Goal: Communication & Community: Ask a question

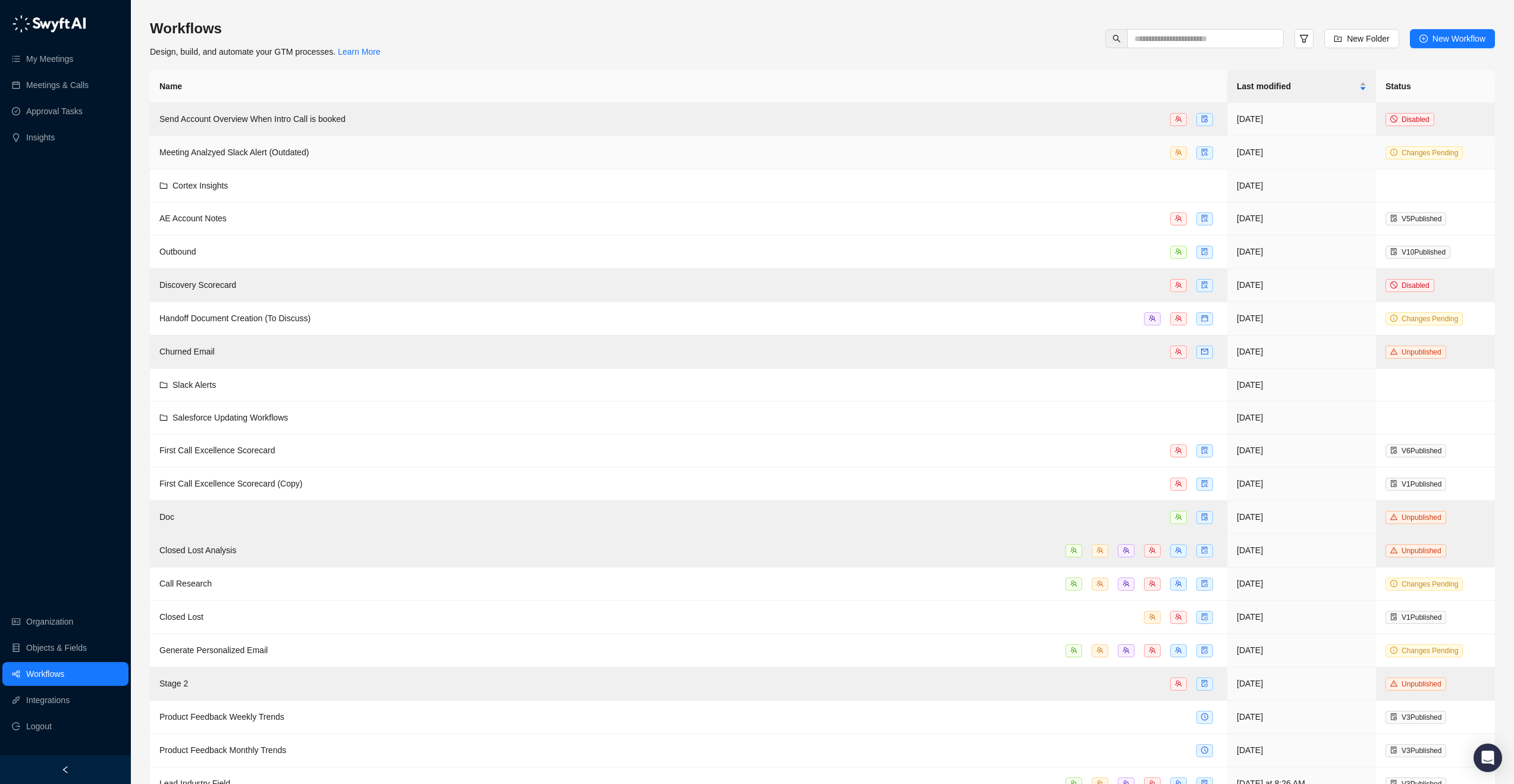
scroll to position [54, 0]
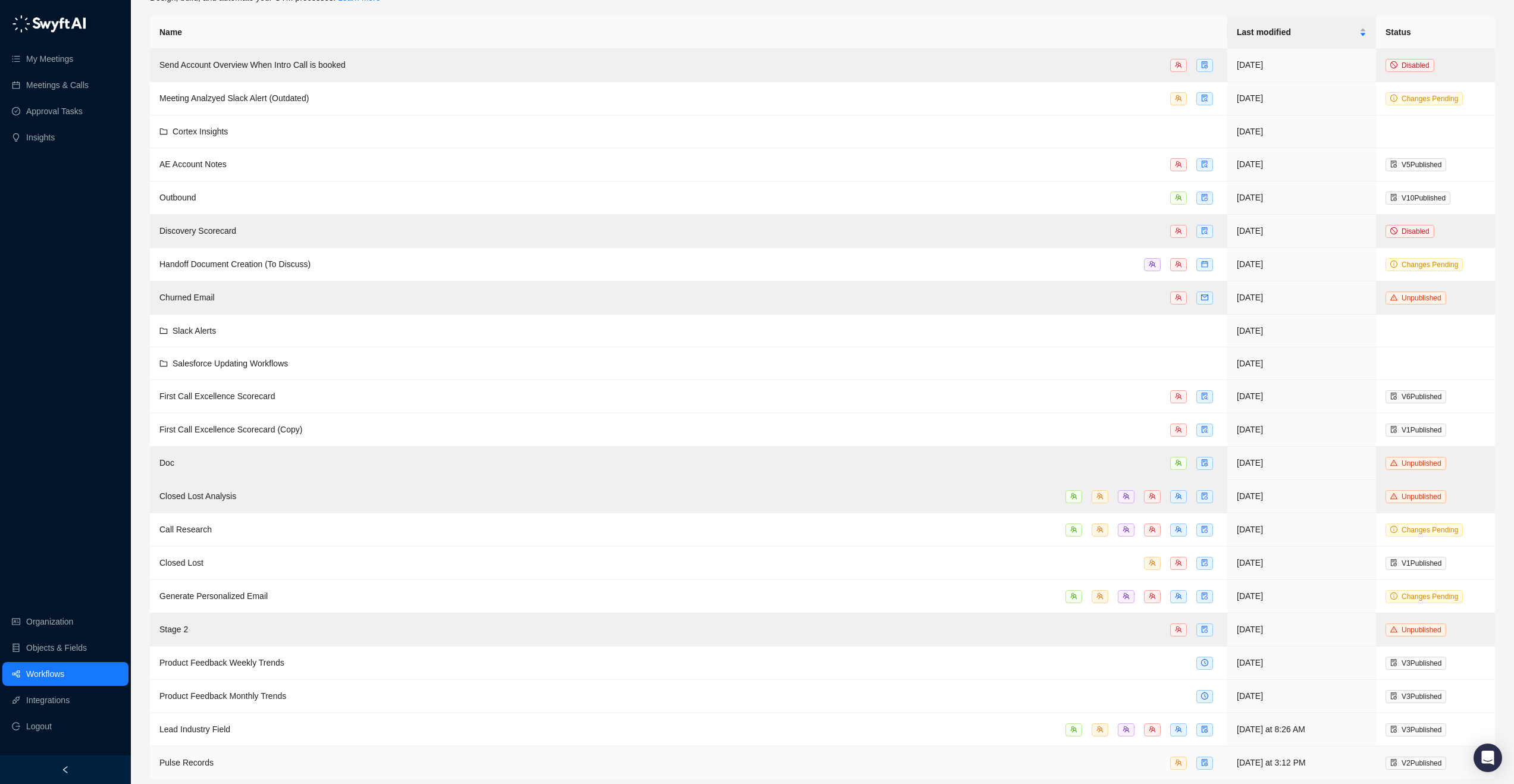
click at [269, 753] on td "Pulse Records" at bounding box center [688, 763] width 1077 height 34
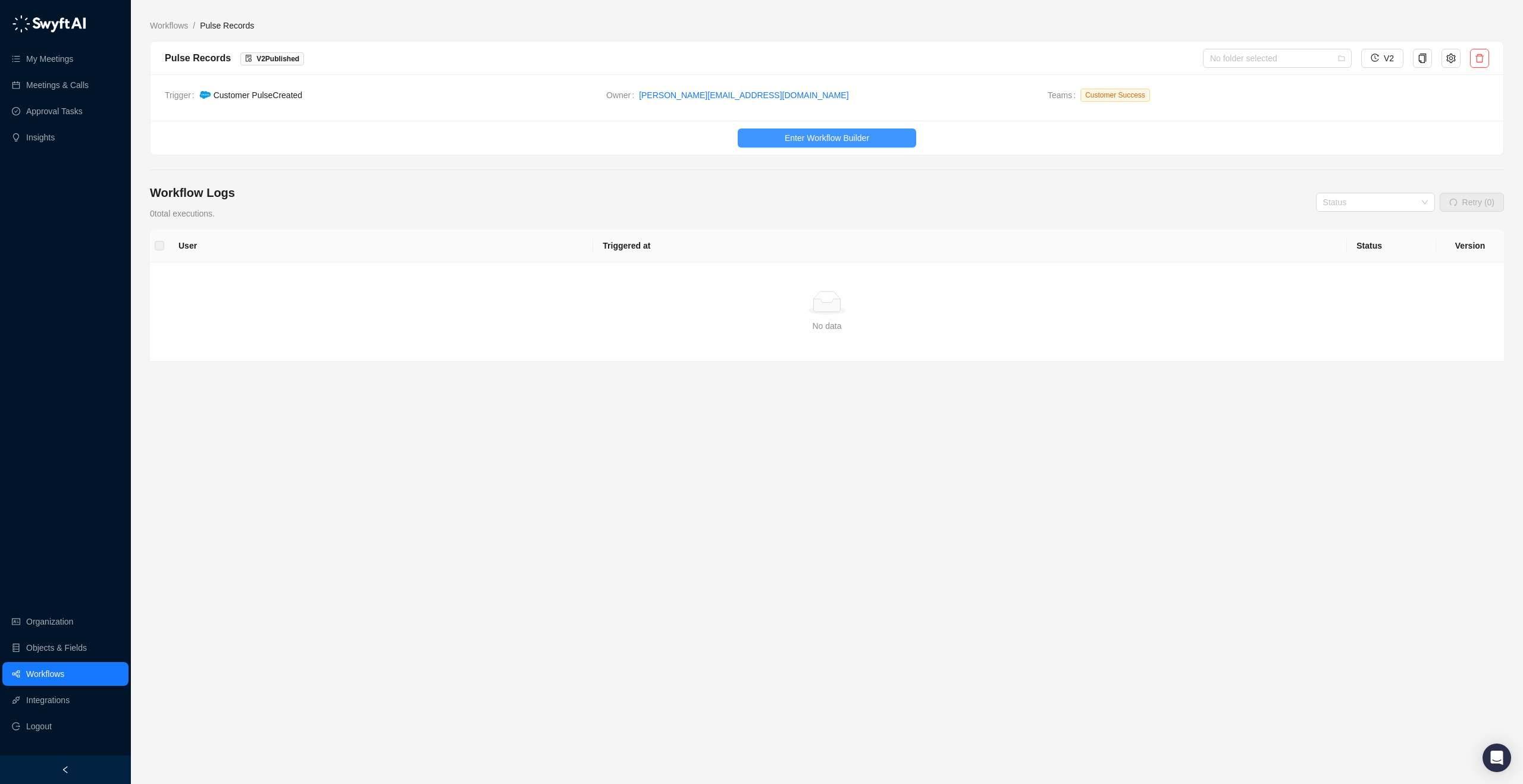
click at [811, 139] on span "Enter Workflow Builder" at bounding box center [827, 138] width 85 height 13
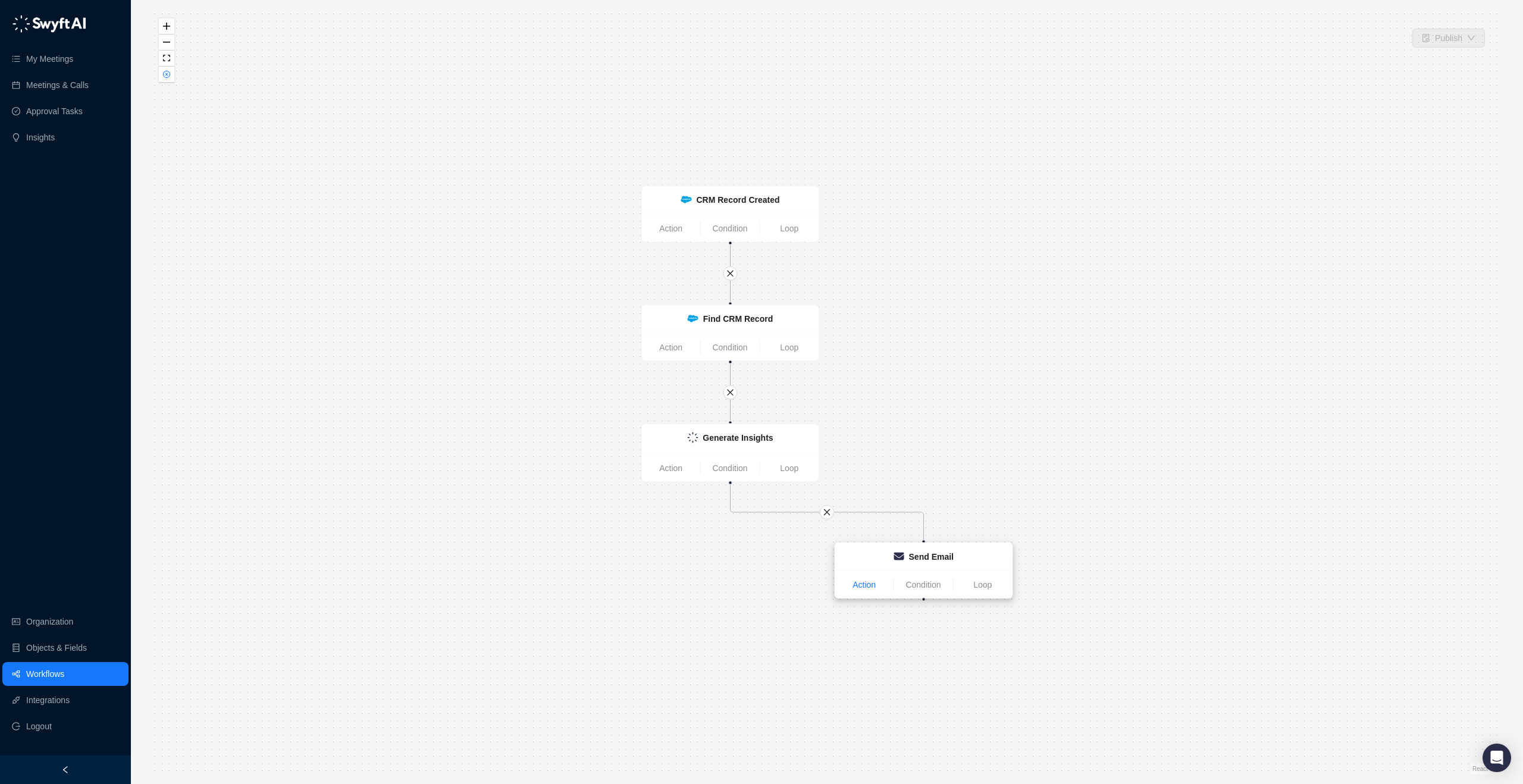
click at [877, 588] on link "Action" at bounding box center [864, 584] width 58 height 13
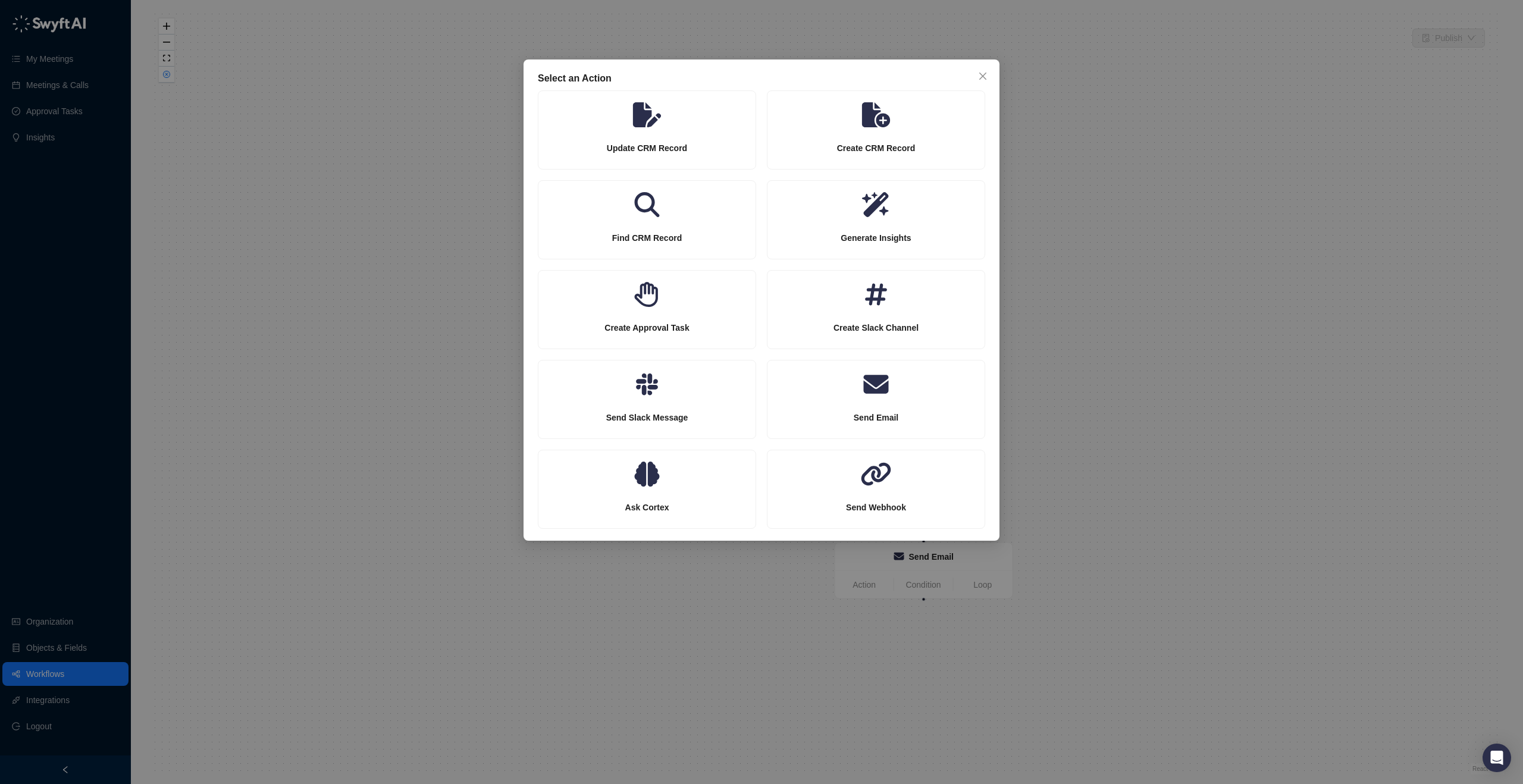
click at [1276, 458] on div "Select an Action Update CRM Record Create CRM Record Find CRM Record Generate I…" at bounding box center [762, 392] width 1523 height 784
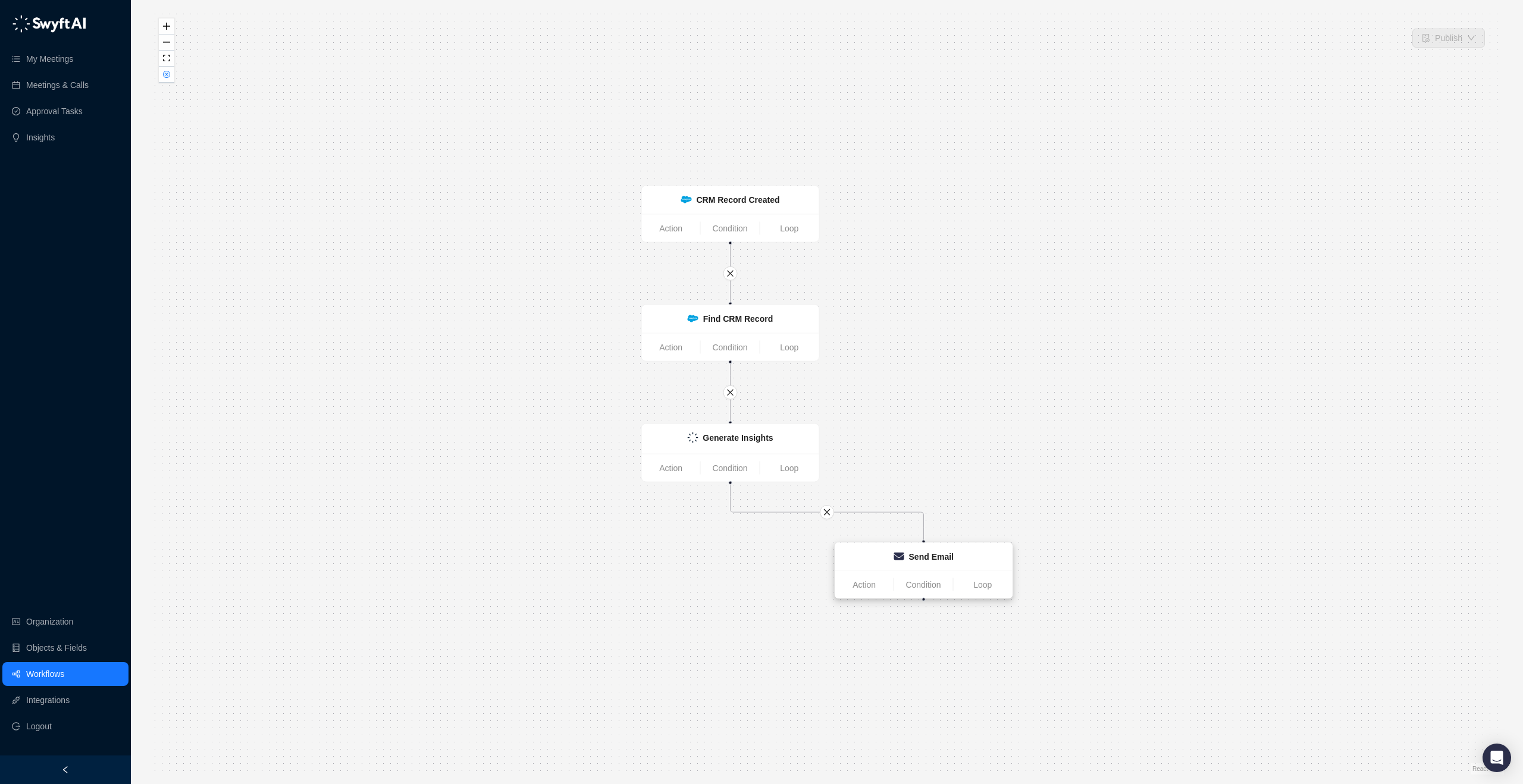
click at [950, 557] on strong "Send Email" at bounding box center [931, 557] width 44 height 10
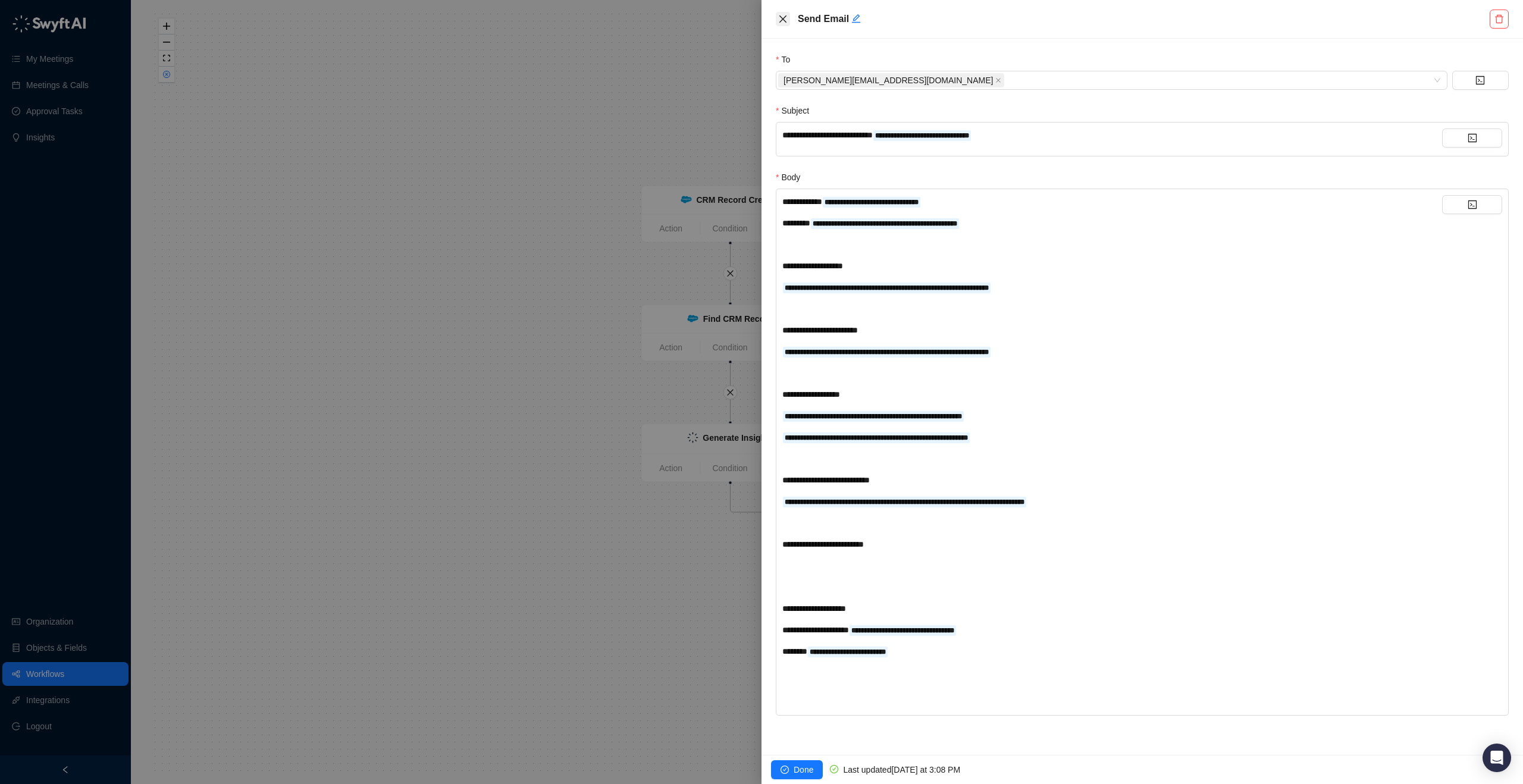
click at [787, 16] on icon "close" at bounding box center [783, 19] width 10 height 10
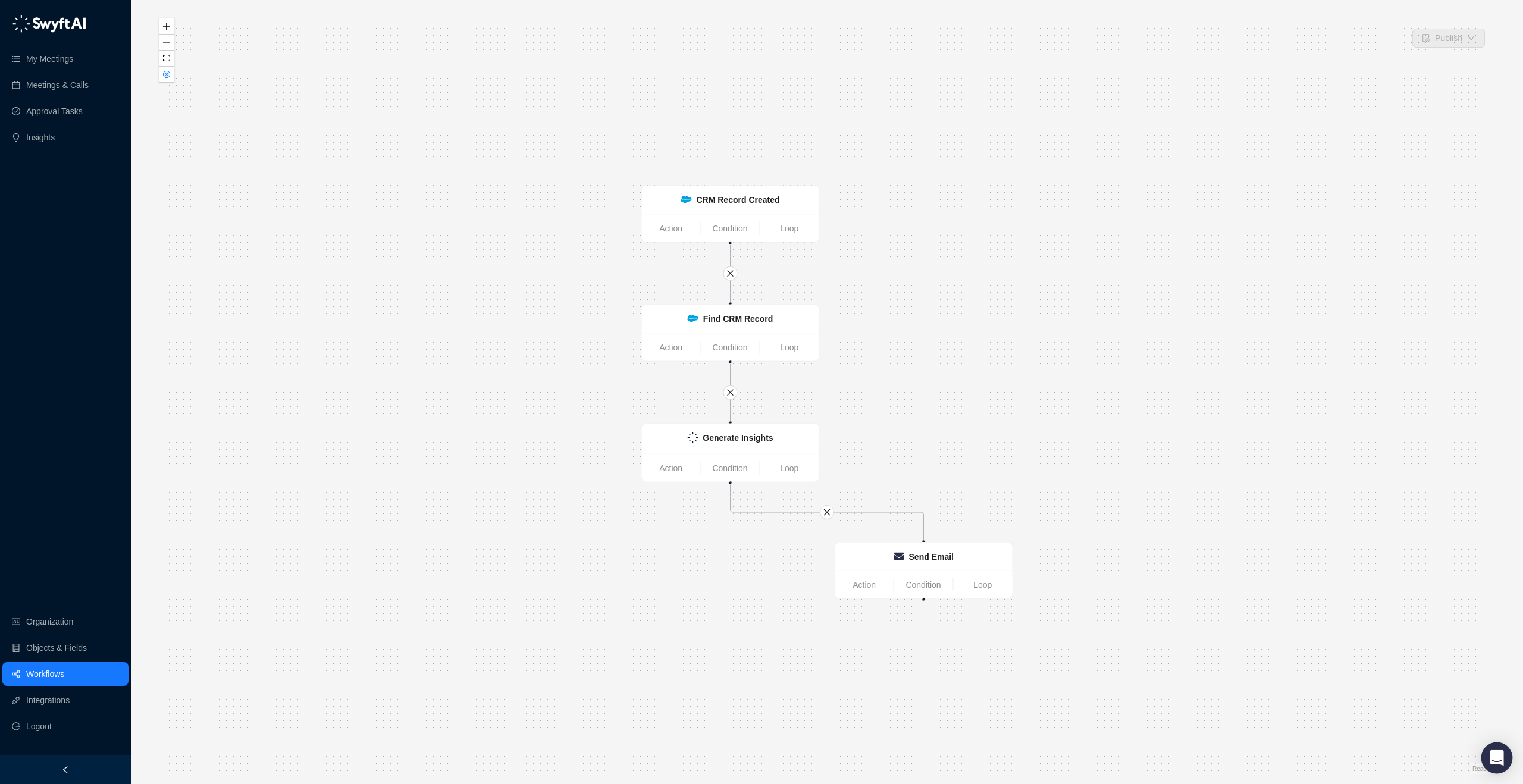
click at [1483, 754] on div "Open Intercom Messenger" at bounding box center [1497, 758] width 32 height 32
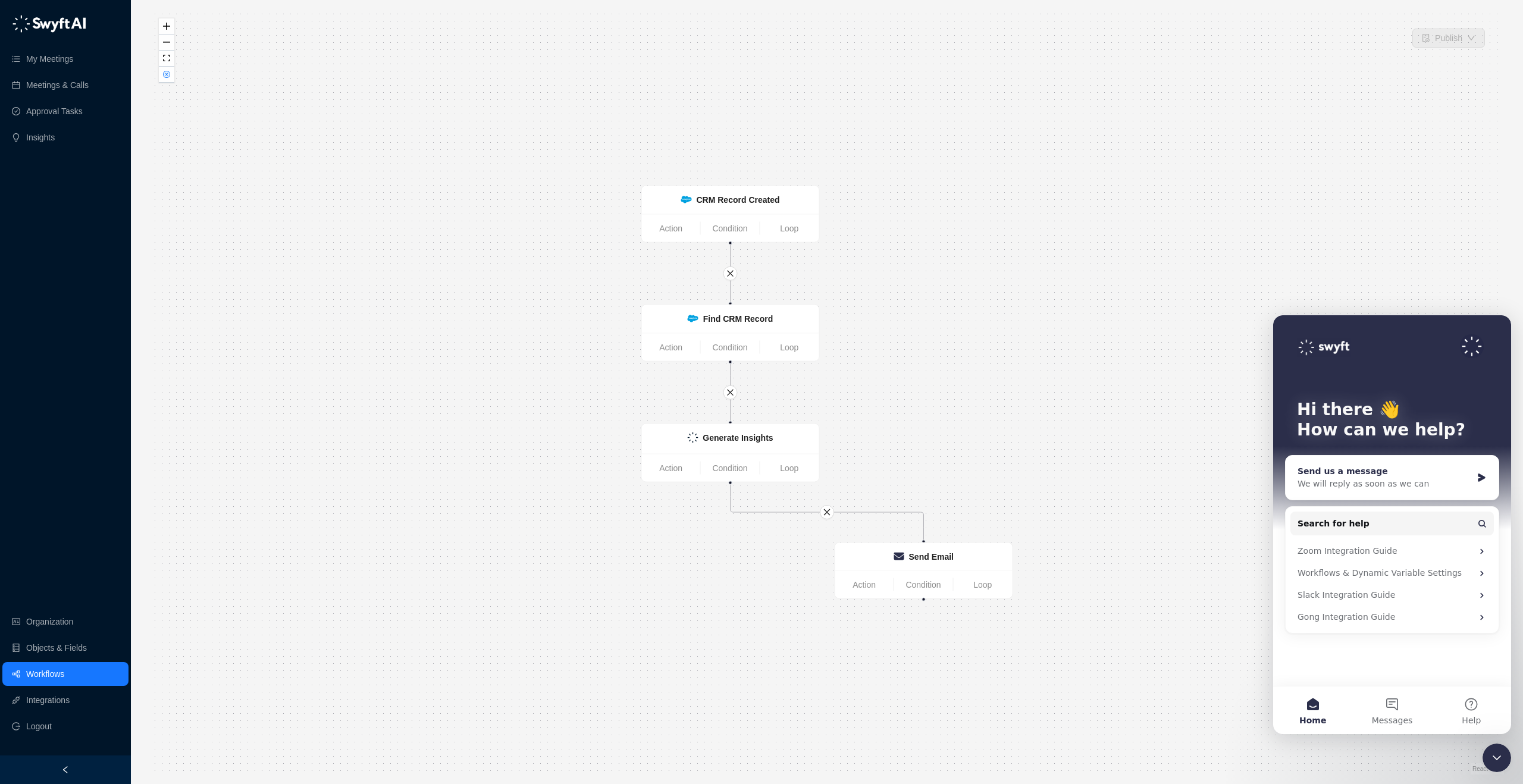
click at [1442, 467] on div "Send us a message" at bounding box center [1384, 471] width 174 height 13
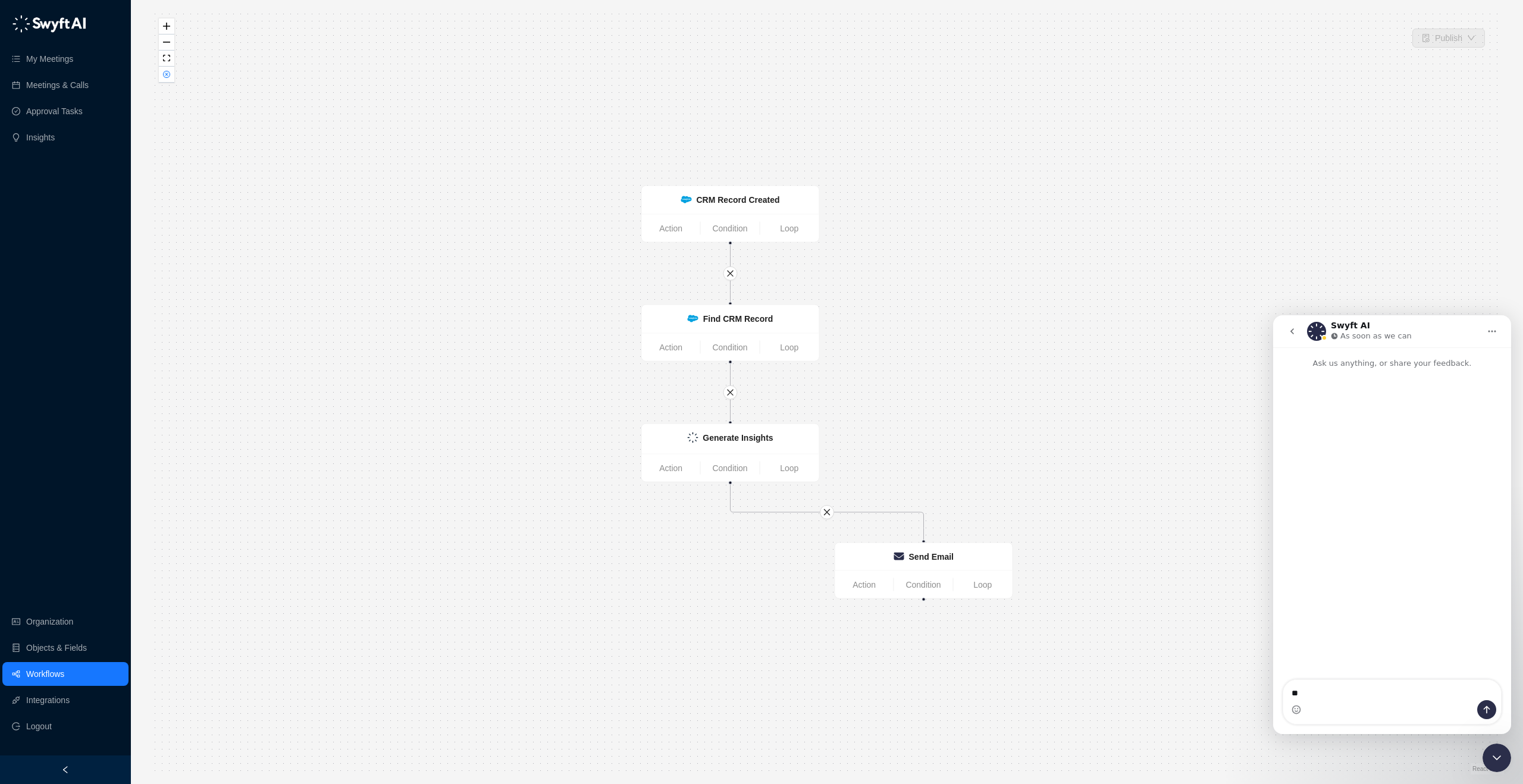
type textarea "*"
type textarea "**********"
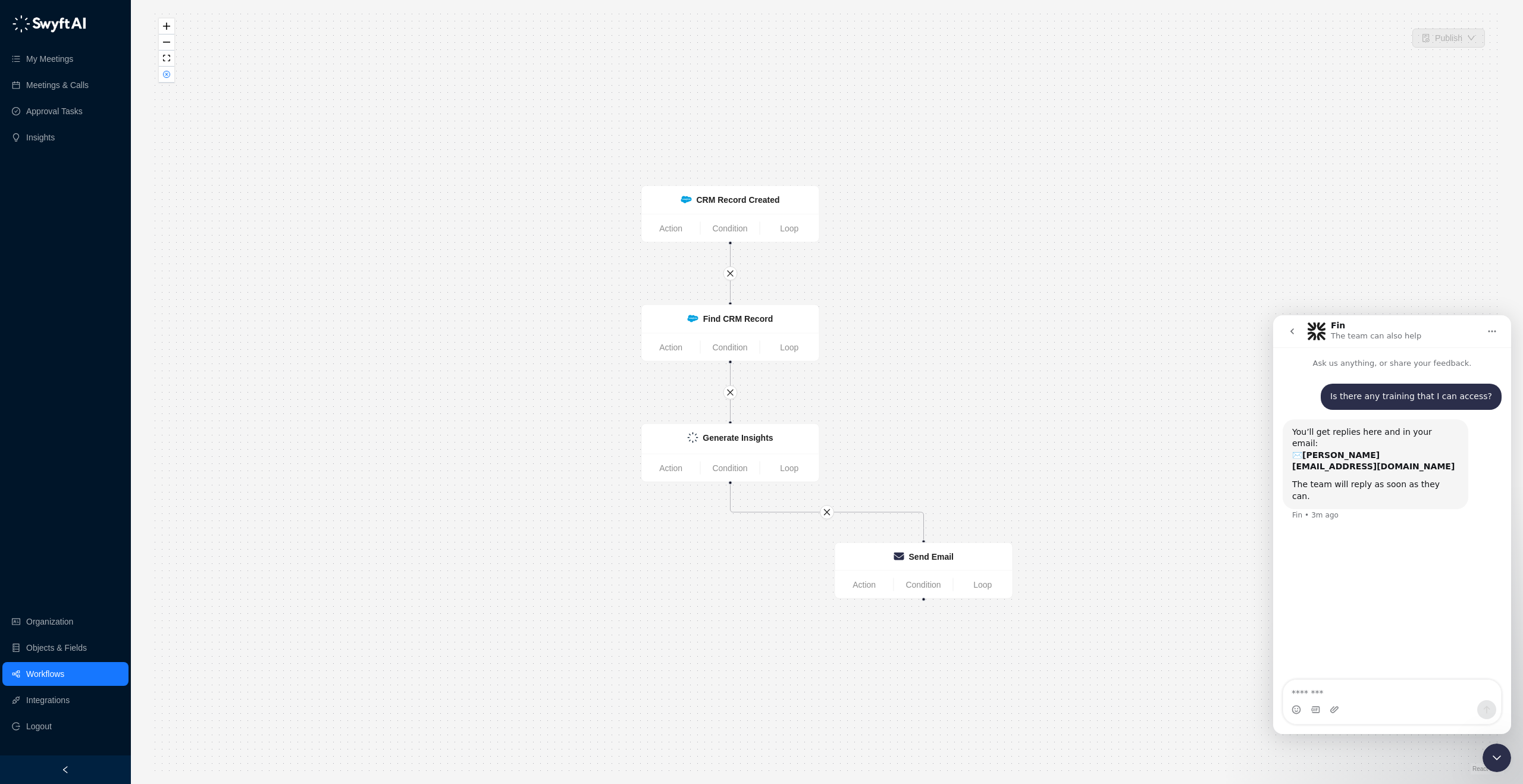
click at [1290, 332] on icon "go back" at bounding box center [1292, 331] width 10 height 10
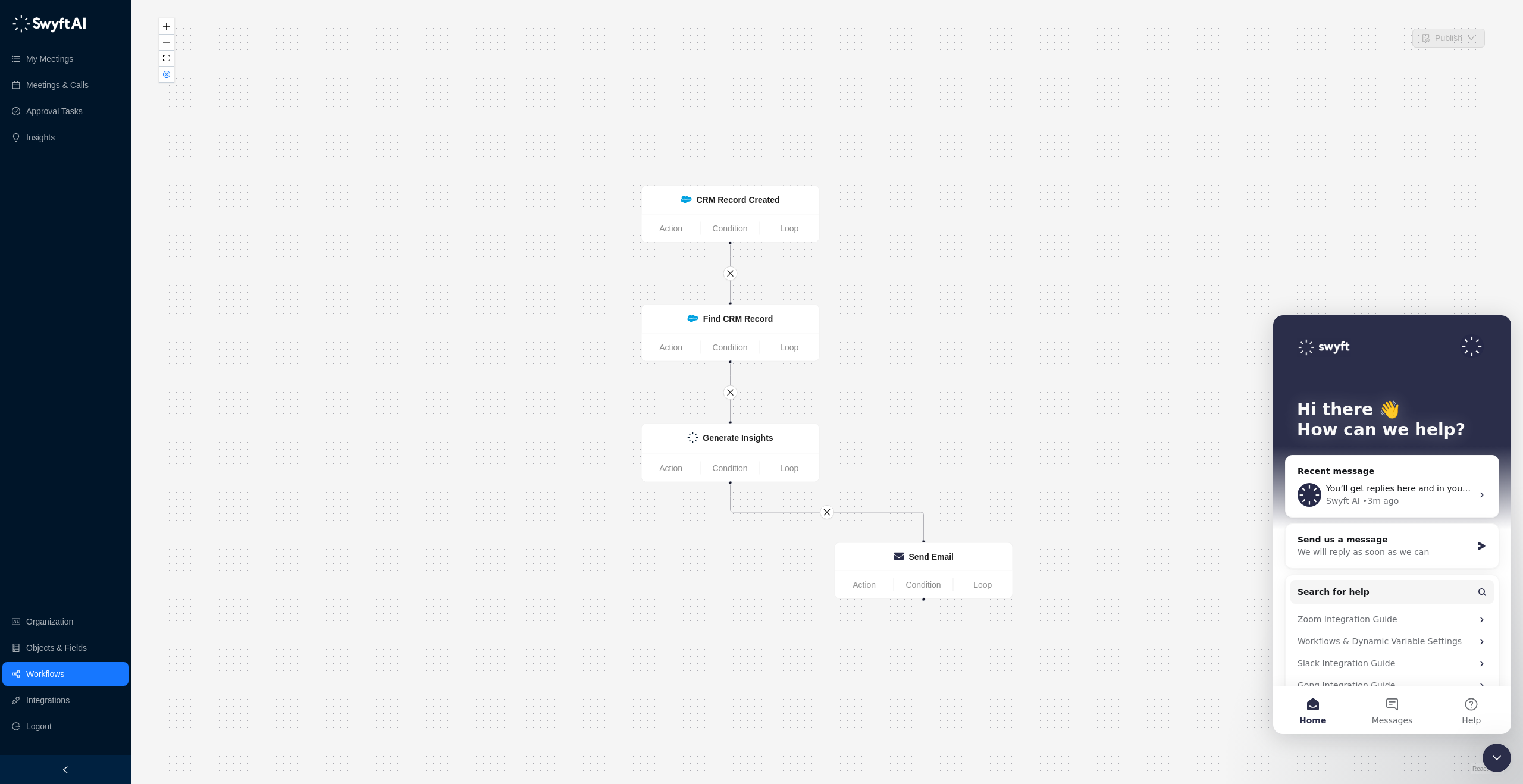
click at [1371, 247] on div "Generate Insights Action Condition Loop CRM Record Created Action Condition Loo…" at bounding box center [827, 392] width 1354 height 765
click at [1501, 747] on div "Close Intercom Messenger" at bounding box center [1497, 758] width 29 height 29
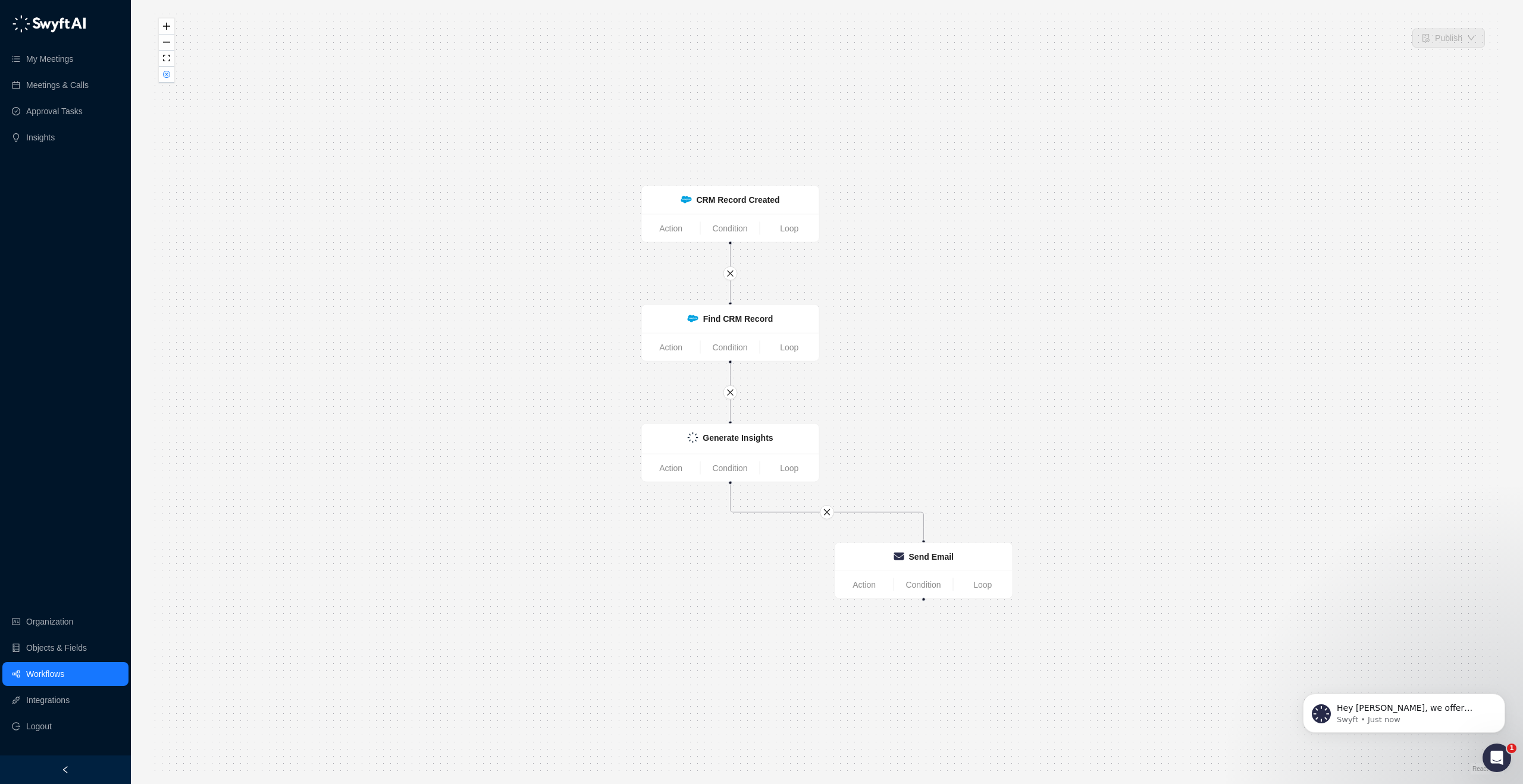
click at [1501, 747] on div "Open Intercom Messenger" at bounding box center [1497, 757] width 39 height 39
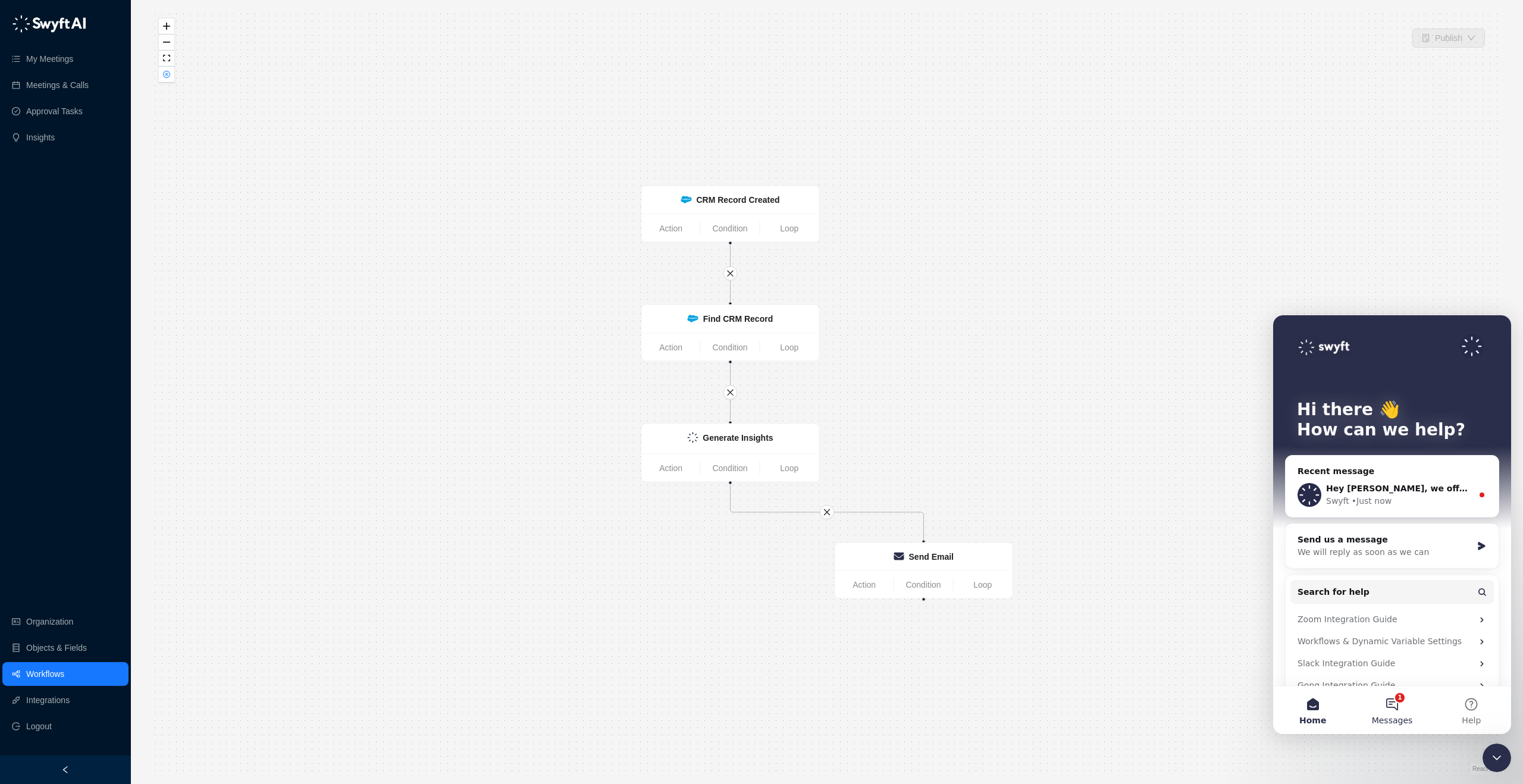
click at [1399, 707] on button "1 Messages" at bounding box center [1392, 710] width 79 height 47
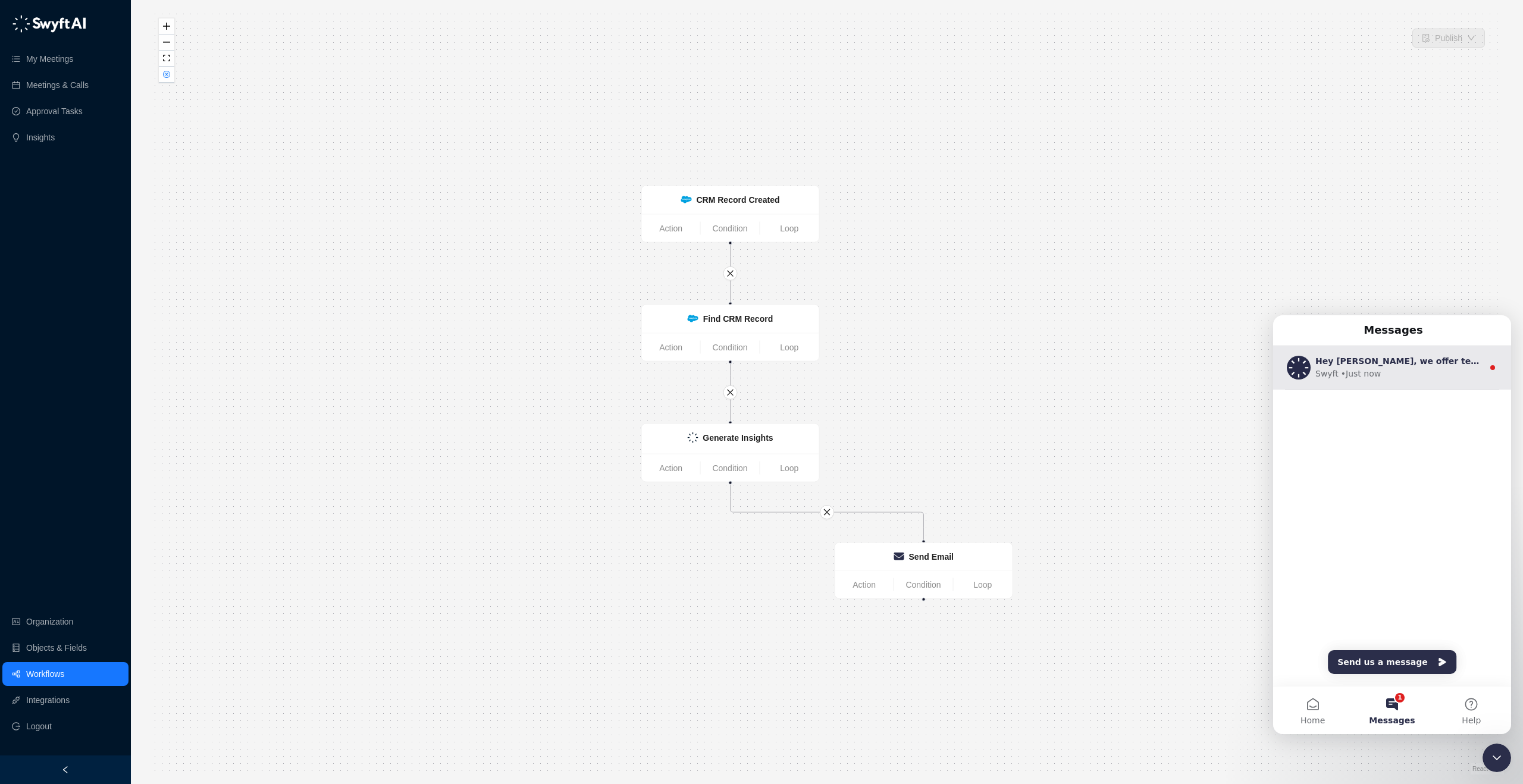
click at [1437, 345] on div "Hey [PERSON_NAME], we offer technical admin training for workflow building! Wou…" at bounding box center [1392, 367] width 238 height 44
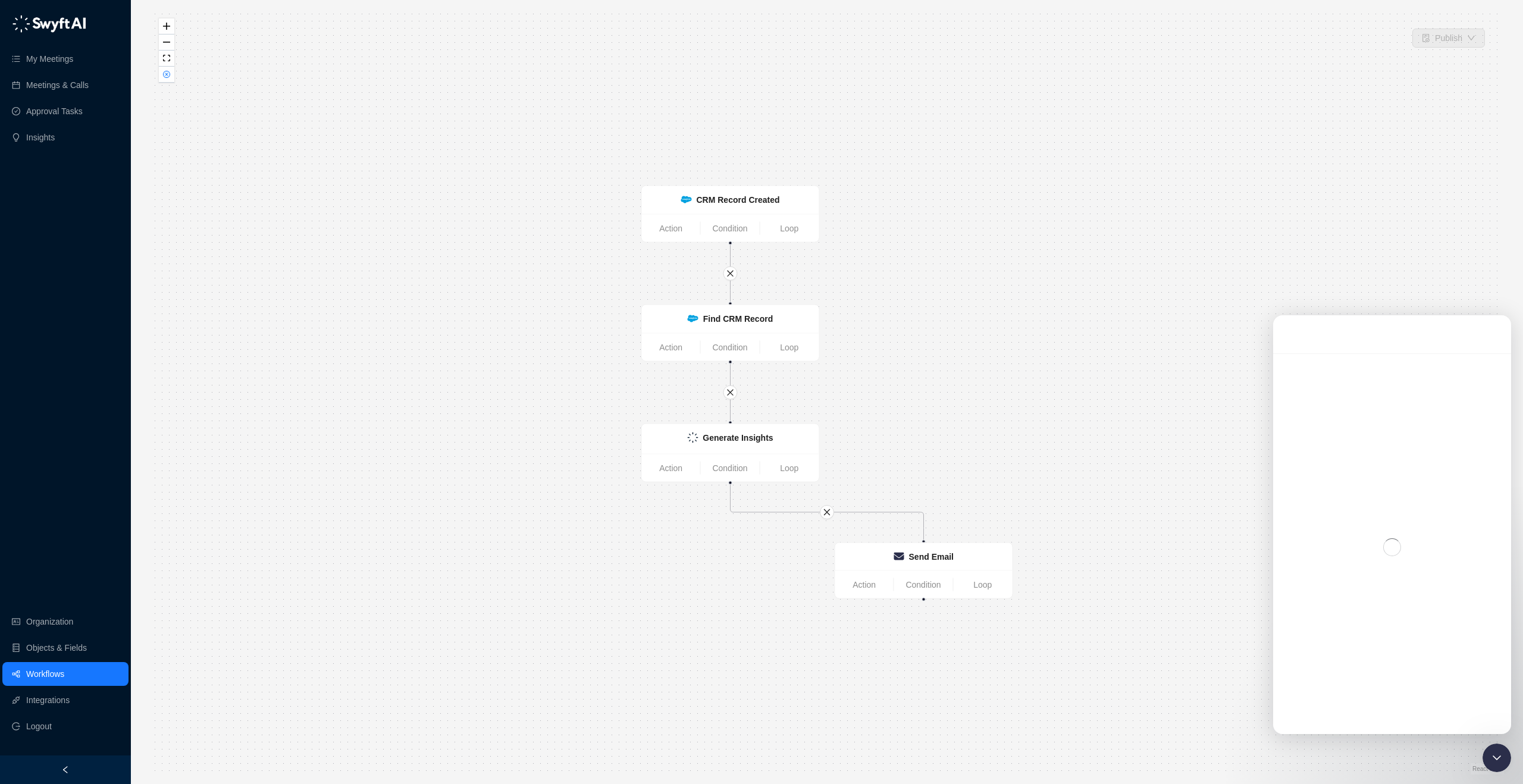
scroll to position [2, 0]
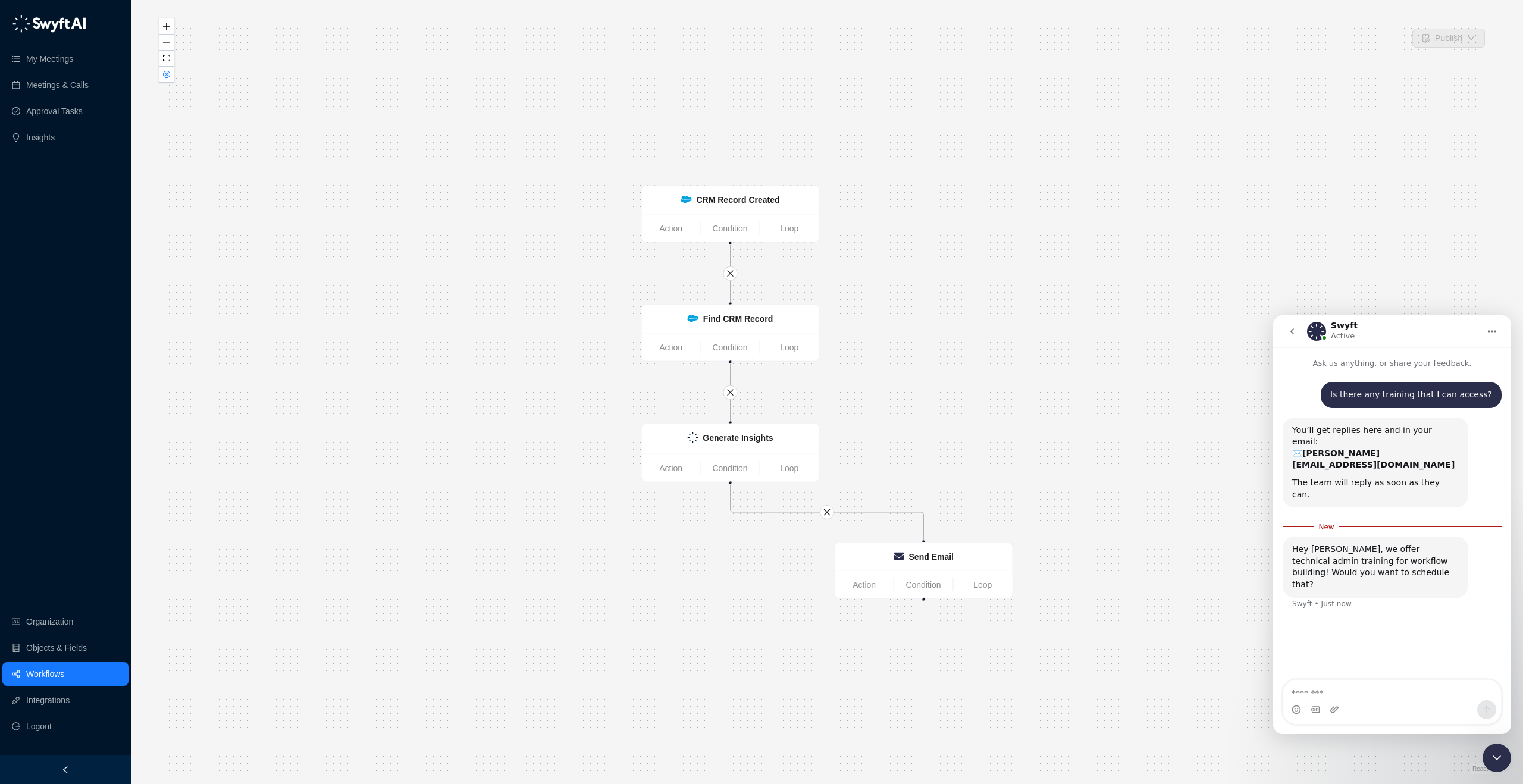
click at [1358, 692] on textarea "Message…" at bounding box center [1392, 690] width 218 height 20
type textarea "**********"
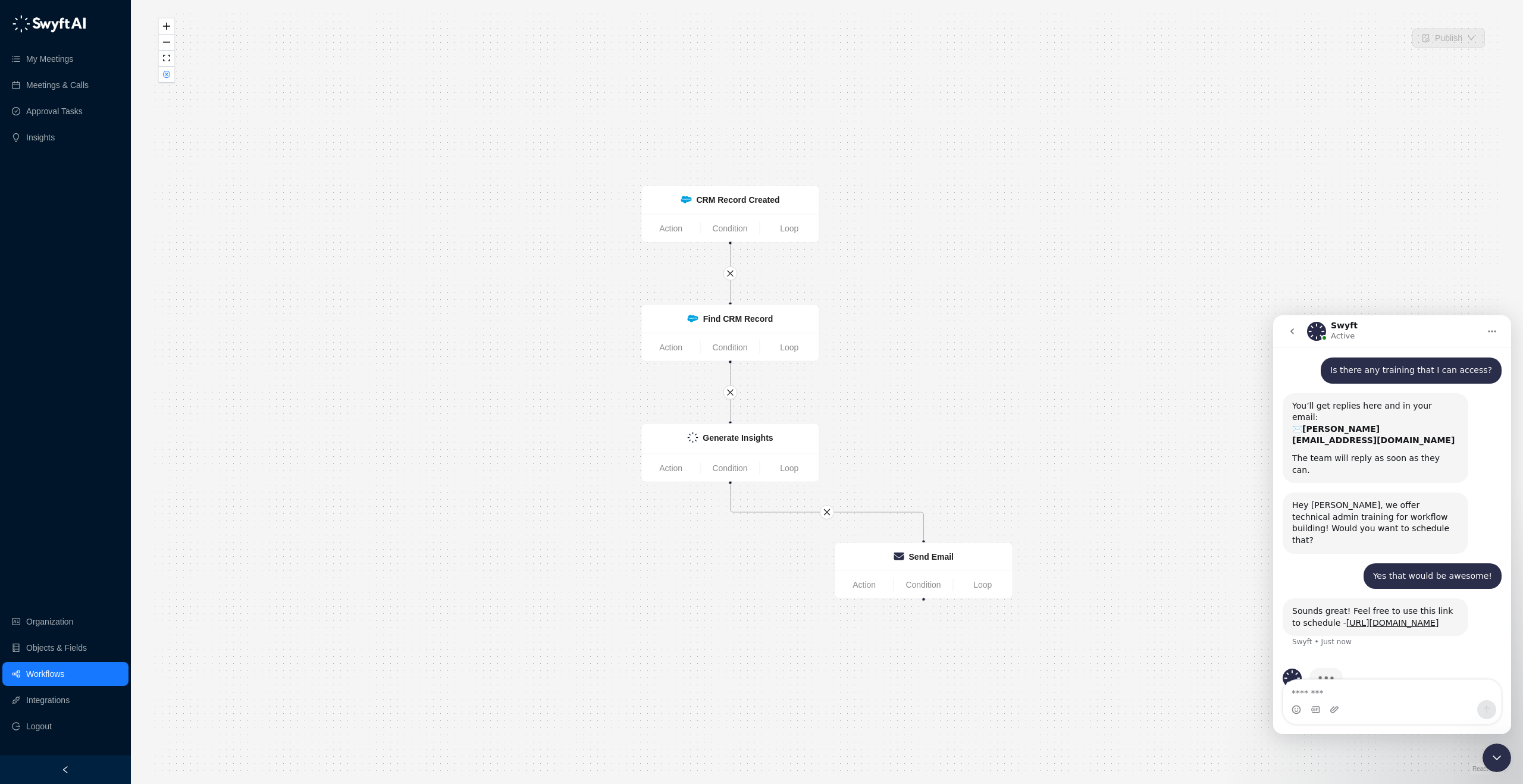
scroll to position [30, 0]
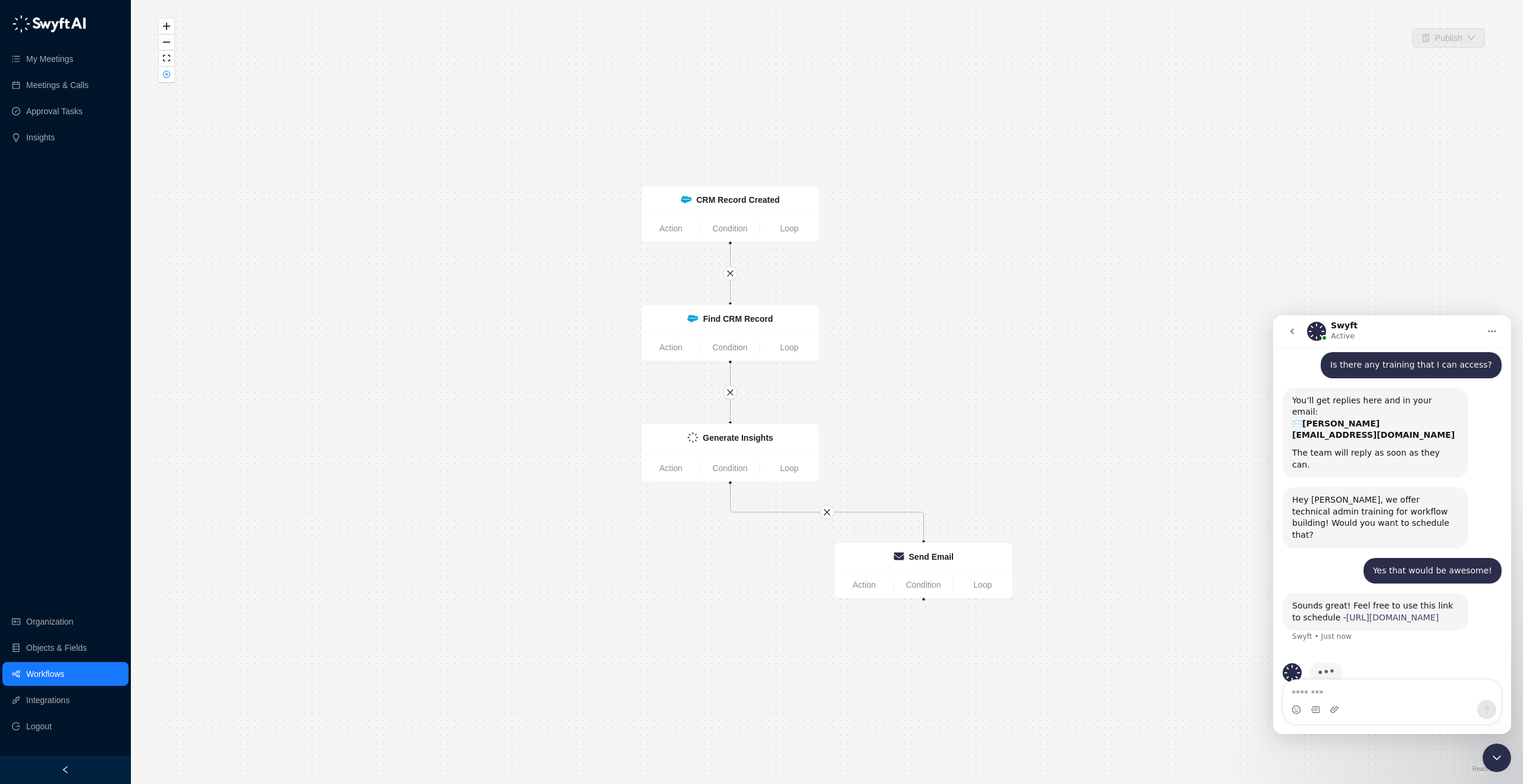
click at [1346, 613] on link "[URL][DOMAIN_NAME]" at bounding box center [1392, 617] width 93 height 10
